Goal: Task Accomplishment & Management: Use online tool/utility

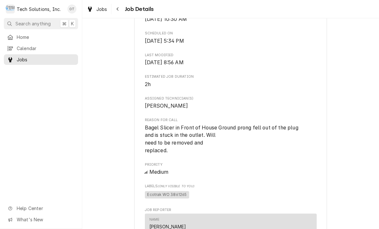
scroll to position [284, 0]
click at [33, 34] on span "Home" at bounding box center [46, 37] width 58 height 7
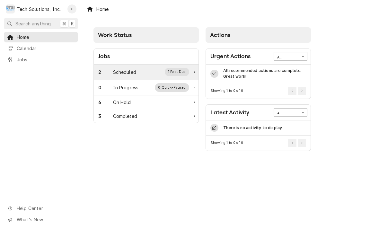
click at [180, 68] on div "1 Past Due" at bounding box center [177, 72] width 25 height 8
click at [129, 70] on div "Scheduled" at bounding box center [124, 72] width 23 height 7
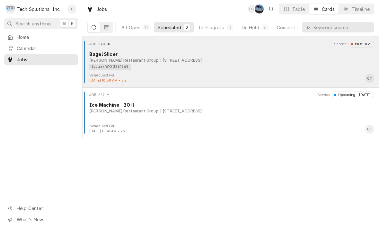
click at [149, 57] on div "Bagel Slicer" at bounding box center [231, 54] width 285 height 7
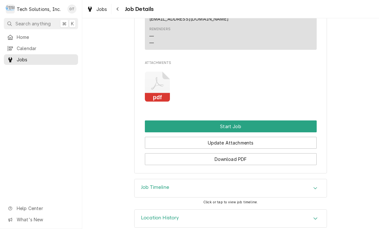
scroll to position [588, 0]
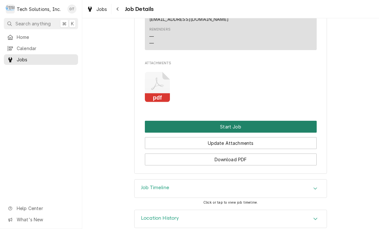
click at [226, 121] on button "Start Job" at bounding box center [231, 127] width 172 height 12
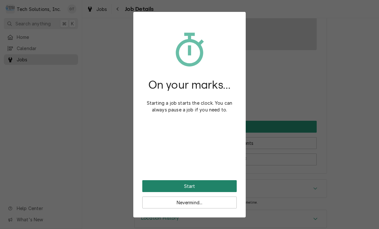
click at [185, 182] on button "Start" at bounding box center [189, 186] width 94 height 12
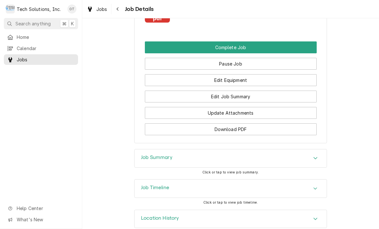
scroll to position [689, 0]
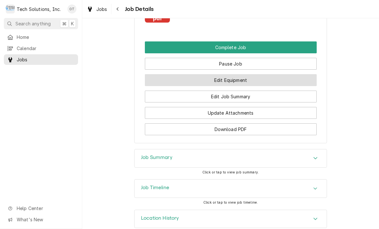
click at [235, 74] on button "Edit Equipment" at bounding box center [231, 80] width 172 height 12
